Goal: Task Accomplishment & Management: Manage account settings

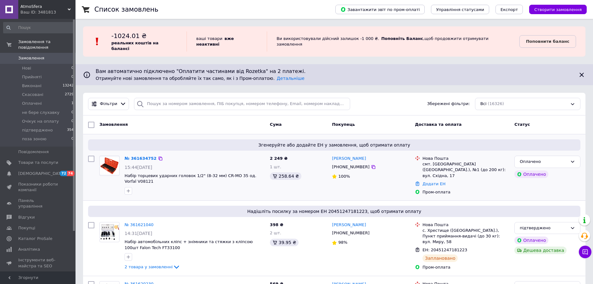
click at [142, 156] on div "№ 361634752" at bounding box center [140, 158] width 33 height 7
click at [147, 156] on link "№ 361634752" at bounding box center [141, 158] width 32 height 5
click at [544, 42] on span "Поповнити баланс" at bounding box center [547, 42] width 43 height 6
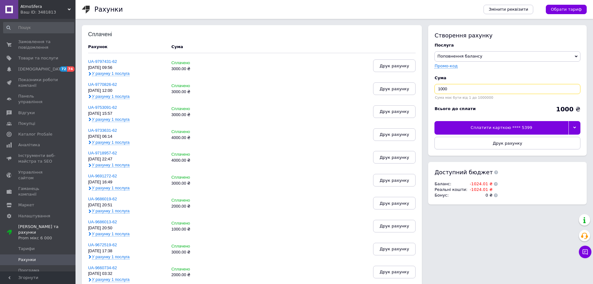
click at [530, 92] on input "1000" at bounding box center [507, 89] width 146 height 10
type input "3000"
click at [573, 126] on div at bounding box center [574, 127] width 12 height 13
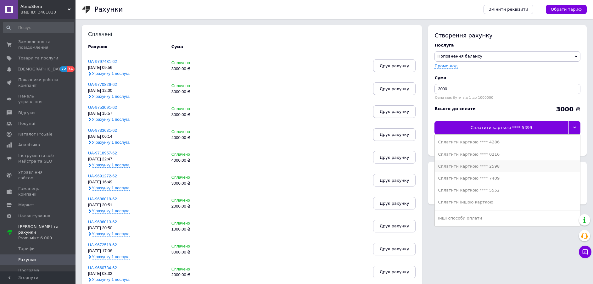
click at [505, 167] on div "Сплатити карткою **** 2598" at bounding box center [507, 167] width 139 height 6
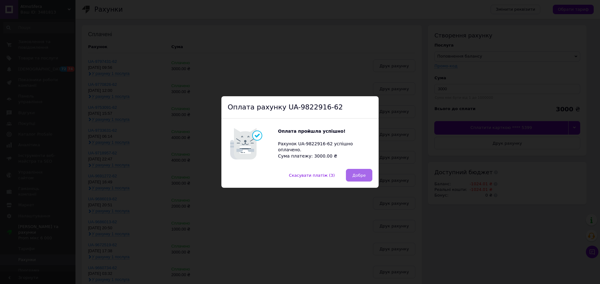
click at [358, 178] on span "Добре" at bounding box center [359, 175] width 13 height 5
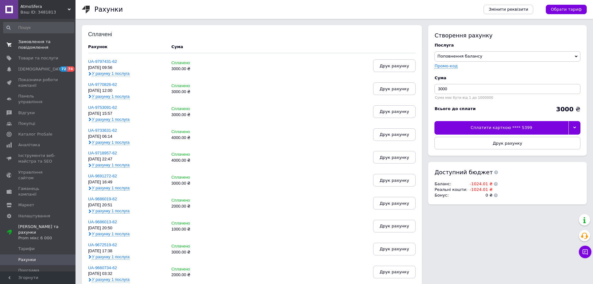
click at [50, 42] on span "Замовлення та повідомлення" at bounding box center [38, 44] width 40 height 11
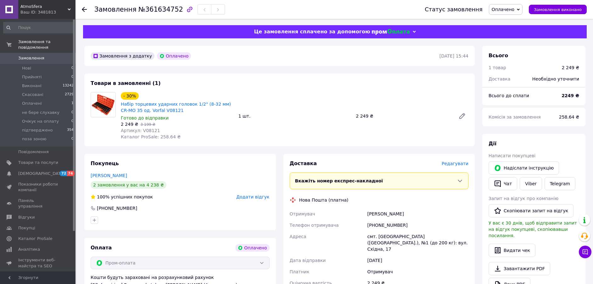
click at [453, 164] on span "Редагувати" at bounding box center [455, 163] width 27 height 5
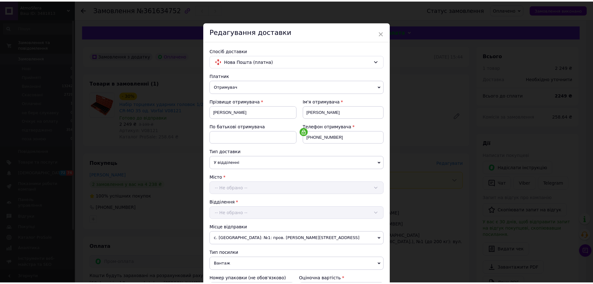
scroll to position [204, 0]
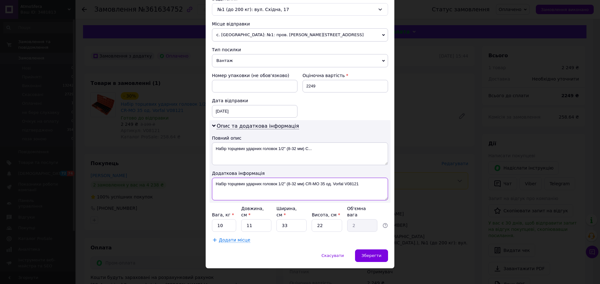
click at [351, 188] on textarea "Набір торцевих ударних головок 1/2" (8-32 мм) CR-MO 35 од. Vorfal V08121" at bounding box center [300, 189] width 176 height 23
drag, startPoint x: 277, startPoint y: 148, endPoint x: 389, endPoint y: 162, distance: 113.3
click at [392, 162] on div "Спосіб доставки Нова Пошта (платна) Платник Отримувач Відправник Прізвище отрим…" at bounding box center [300, 43] width 189 height 412
paste textarea "V08121"
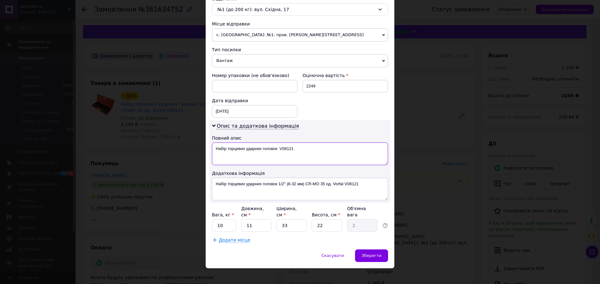
click at [345, 161] on textarea "Набір торцевих ударних головок V08121" at bounding box center [300, 154] width 176 height 23
type textarea "Набір торцевих ударних головок V08121"
click at [346, 184] on textarea "Набір торцевих ударних головок 1/2" (8-32 мм) CR-MO 35 од. Vorfal V08121" at bounding box center [300, 189] width 176 height 23
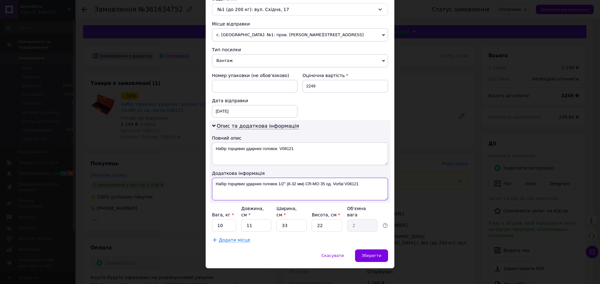
click at [346, 184] on textarea "Набір торцевих ударних головок 1/2" (8-32 мм) CR-MO 35 од. Vorfal V08121" at bounding box center [300, 189] width 176 height 23
paste textarea
type textarea "Набір торцевих ударних головок V08121"
click at [229, 220] on input "10" at bounding box center [224, 225] width 24 height 13
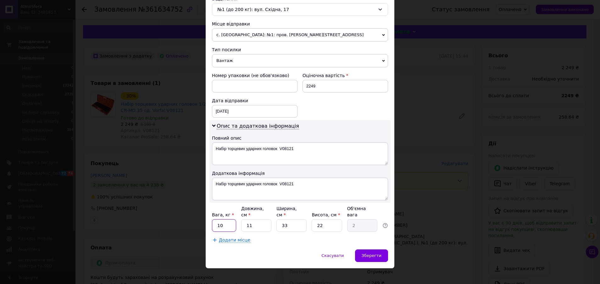
click at [229, 220] on input "10" at bounding box center [224, 225] width 24 height 13
type input "5"
drag, startPoint x: 370, startPoint y: 249, endPoint x: 410, endPoint y: 245, distance: 40.1
click at [370, 253] on span "Зберегти" at bounding box center [372, 255] width 20 height 5
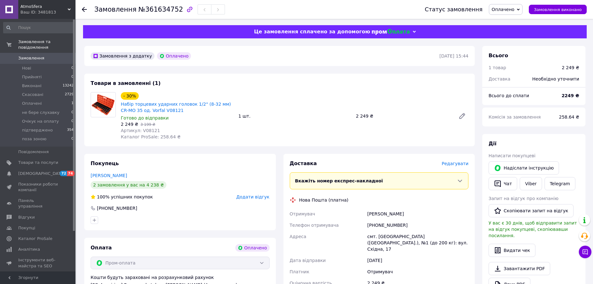
click at [515, 13] on span "Оплачено" at bounding box center [506, 9] width 34 height 11
drag, startPoint x: 518, startPoint y: 65, endPoint x: 424, endPoint y: 122, distance: 109.9
click at [518, 65] on li "підтверджено" at bounding box center [511, 62] width 44 height 9
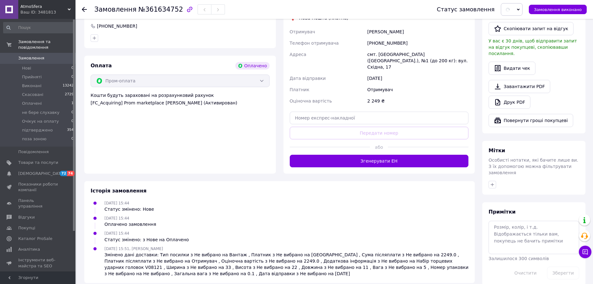
click at [371, 155] on button "Згенерувати ЕН" at bounding box center [379, 161] width 179 height 13
